Goal: Obtain resource: Obtain resource

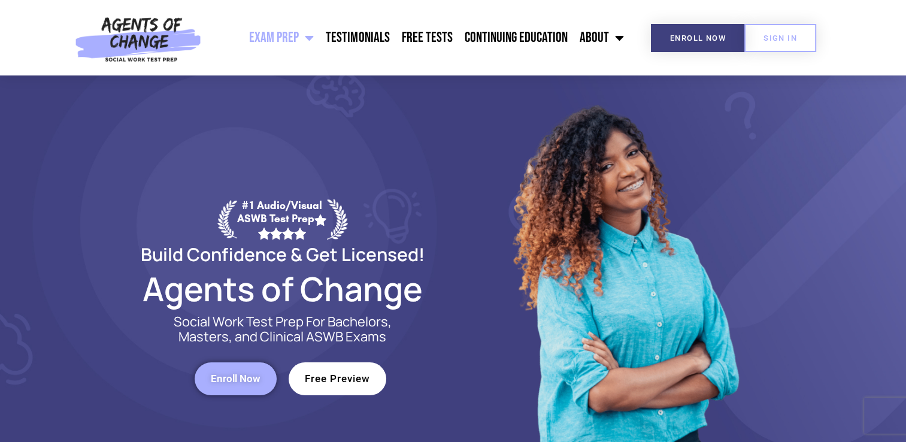
click at [314, 392] on link "Free Preview" at bounding box center [338, 378] width 98 height 33
click at [424, 40] on link "Free Tests" at bounding box center [426, 38] width 63 height 30
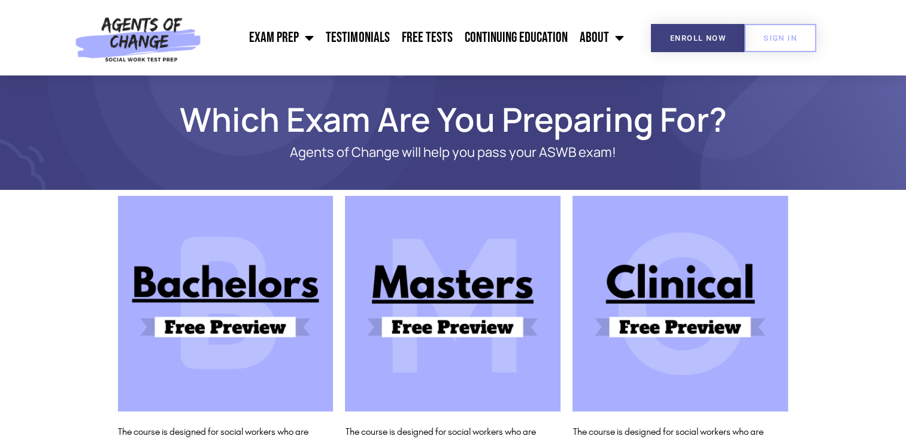
click at [461, 289] on img at bounding box center [453, 304] width 216 height 216
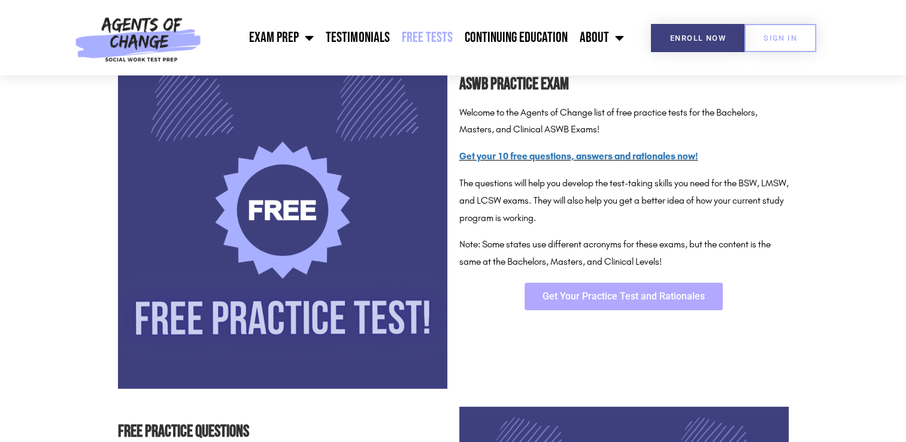
scroll to position [180, 0]
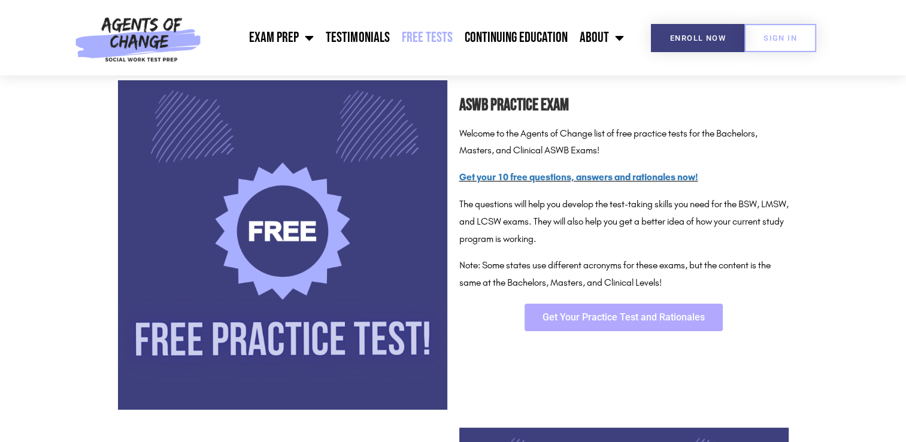
click at [662, 314] on span "Get Your Practice Test and Rationales" at bounding box center [624, 318] width 162 height 10
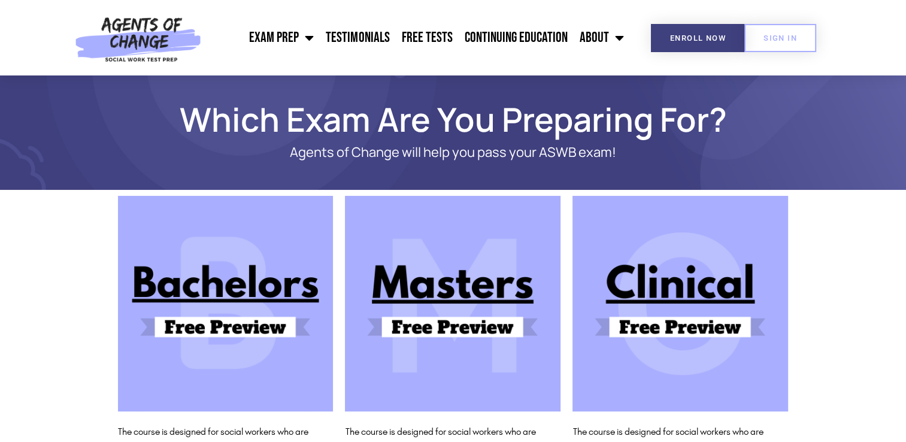
click at [479, 317] on img at bounding box center [453, 304] width 216 height 216
